Goal: Task Accomplishment & Management: Manage account settings

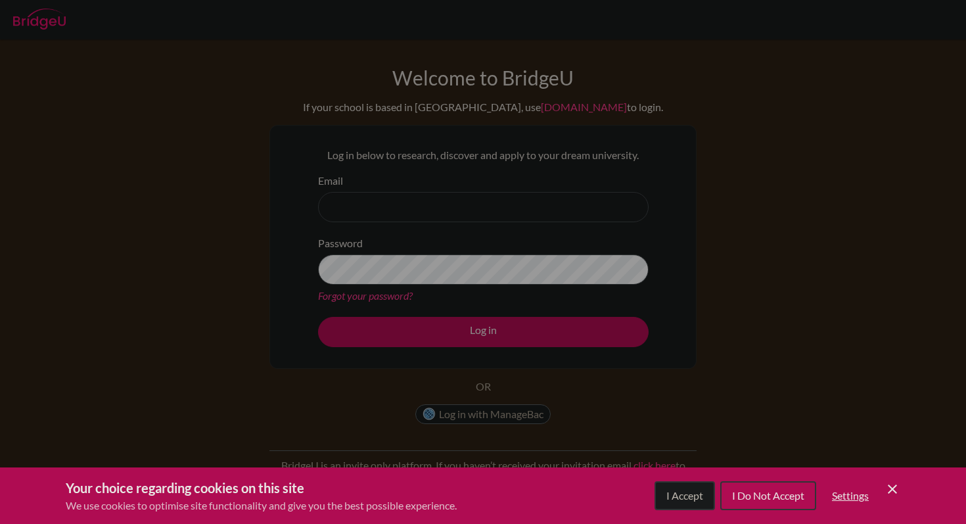
click at [579, 195] on div "Cookie Preferences" at bounding box center [483, 262] width 966 height 524
click at [669, 496] on span "I Accept" at bounding box center [684, 495] width 37 height 12
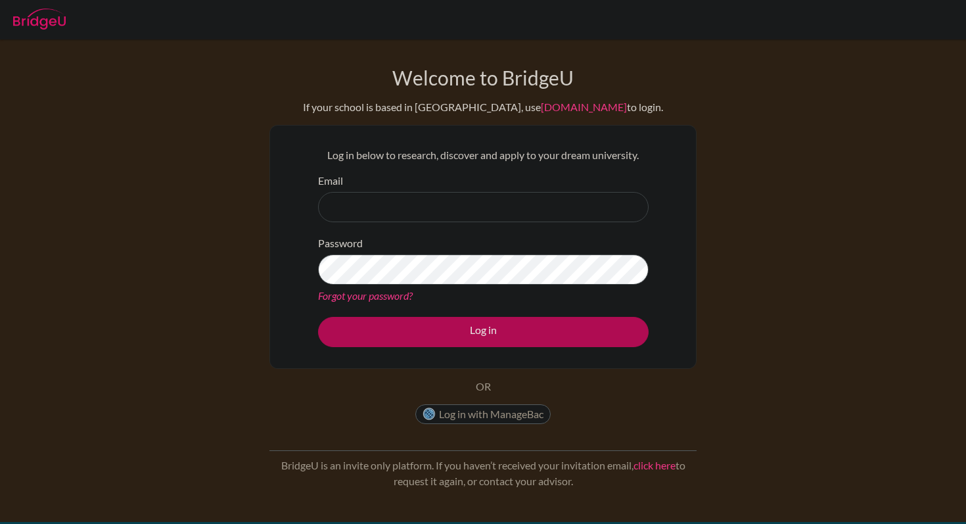
scroll to position [177, 0]
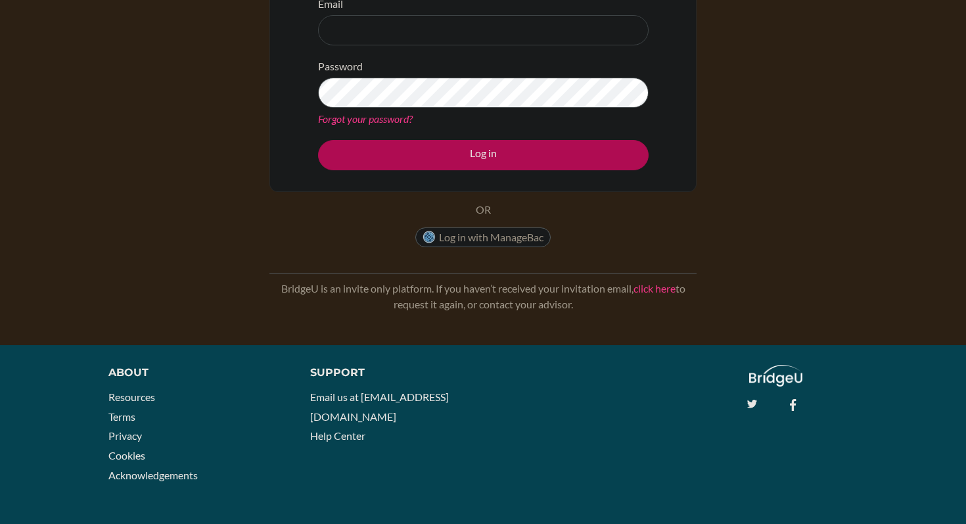
scroll to position [177, 0]
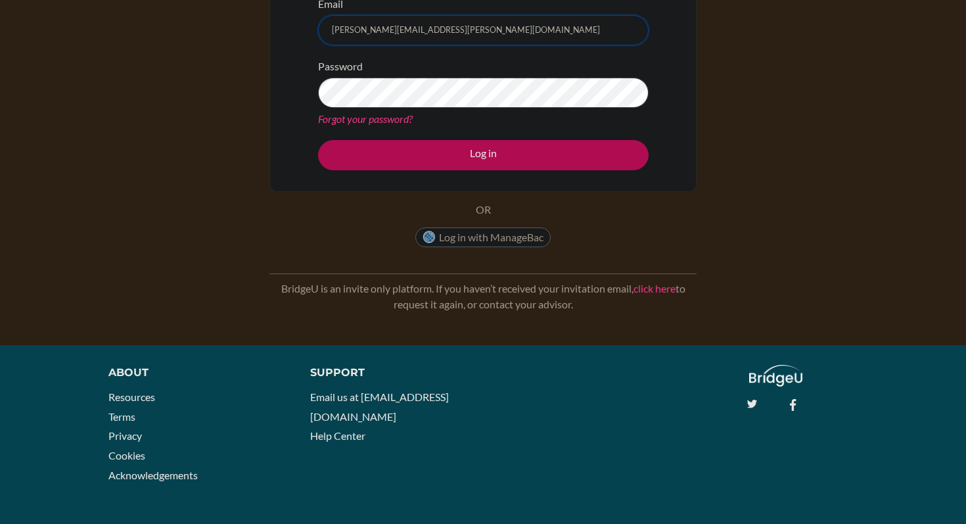
type input "calderon.jose@eastudents.edu.sv"
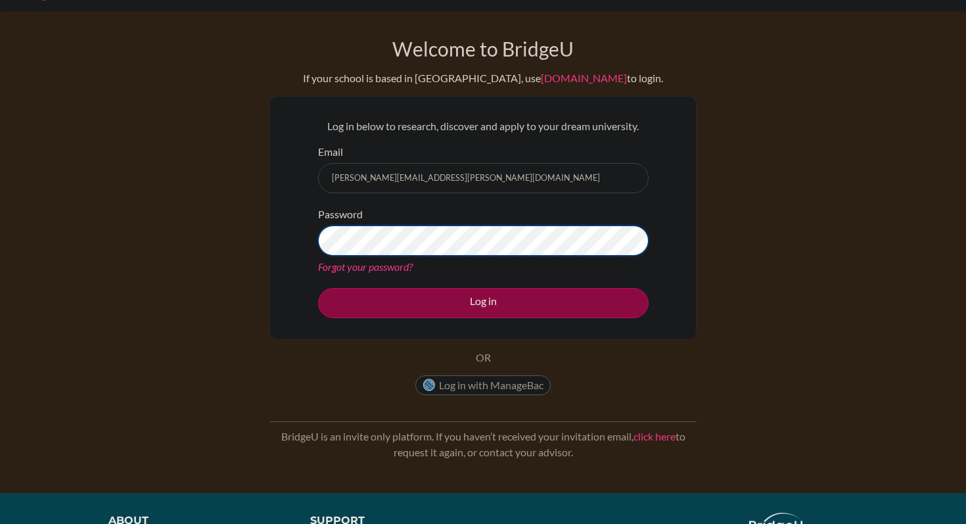
scroll to position [25, 0]
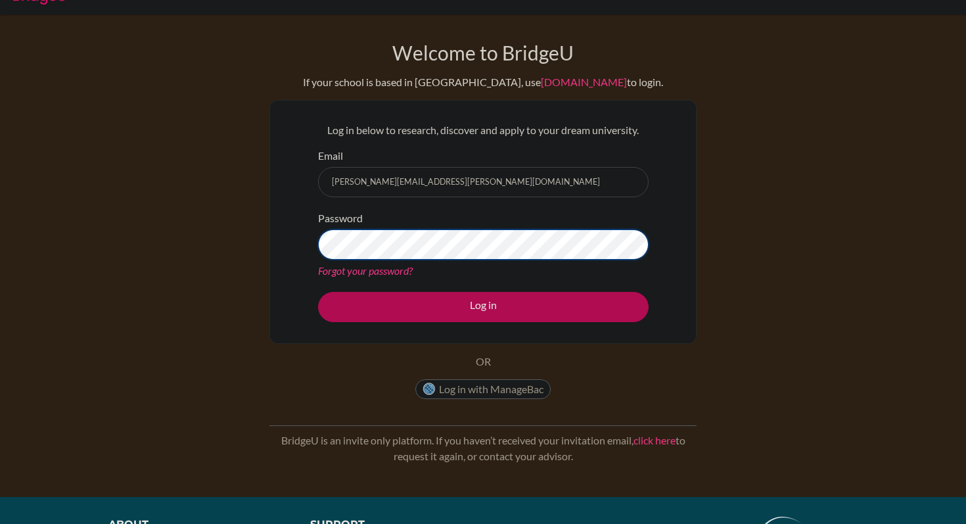
click at [318, 292] on button "Log in" at bounding box center [483, 307] width 330 height 30
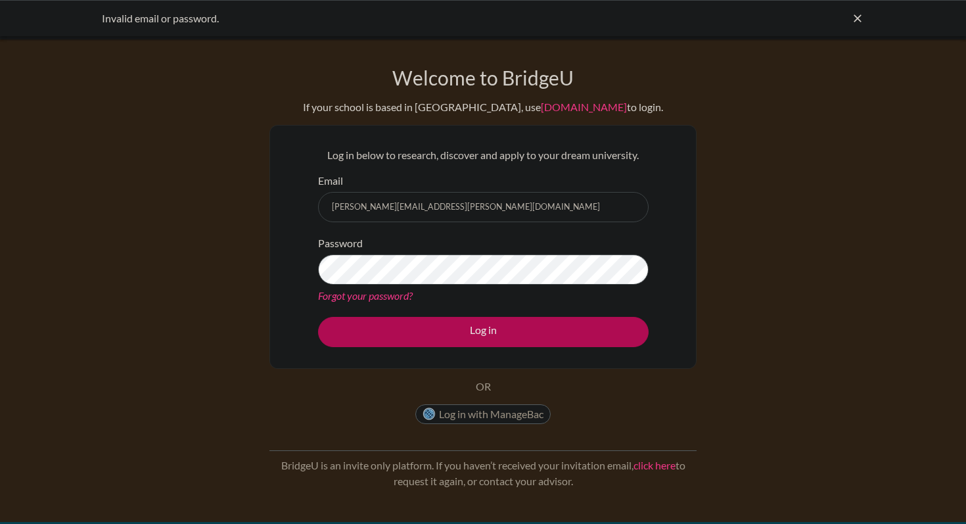
click at [348, 293] on link "Forgot your password?" at bounding box center [365, 295] width 95 height 12
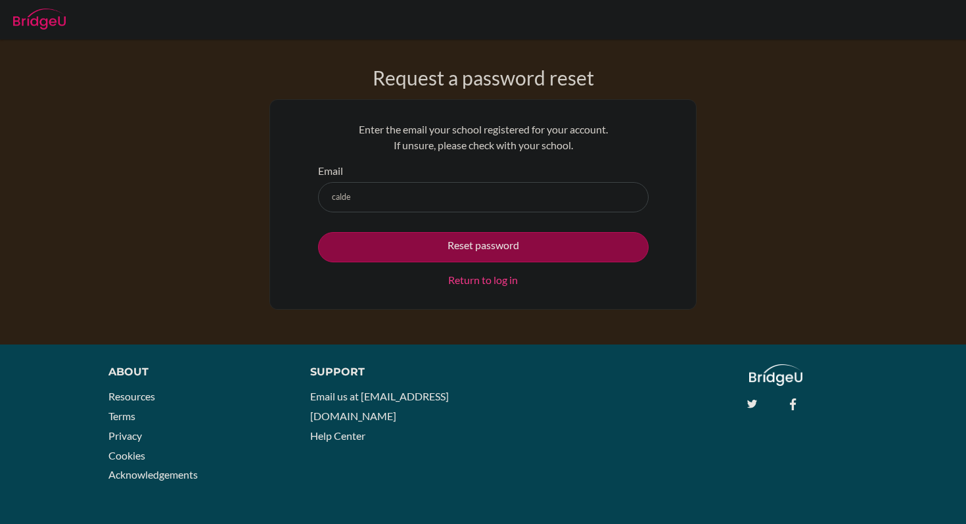
type input "calderon.jose@eastudents.edu.sv"
click at [456, 242] on button "Reset password" at bounding box center [483, 247] width 330 height 30
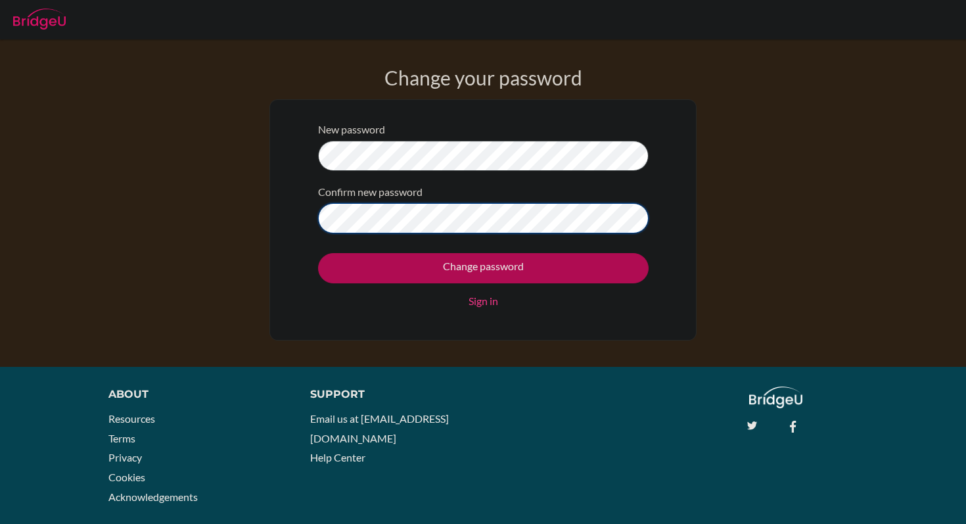
click at [318, 253] on input "Change password" at bounding box center [483, 268] width 330 height 30
